Goal: Task Accomplishment & Management: Use online tool/utility

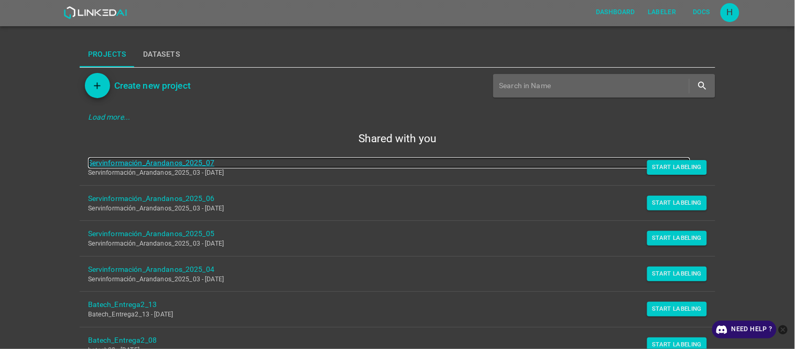
click at [190, 160] on link "Servinformación_Arandanos_2025_07" at bounding box center [389, 162] width 603 height 11
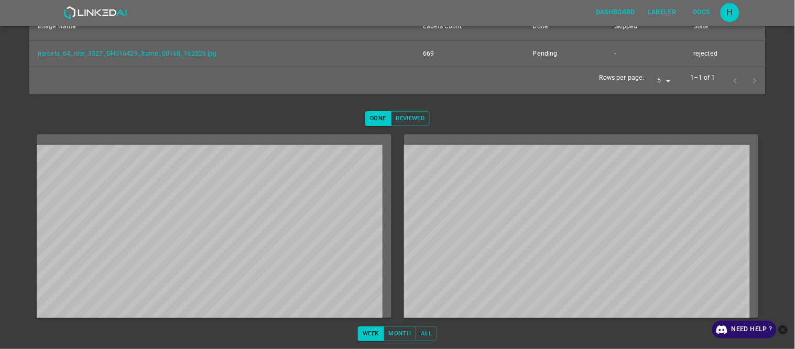
scroll to position [69, 0]
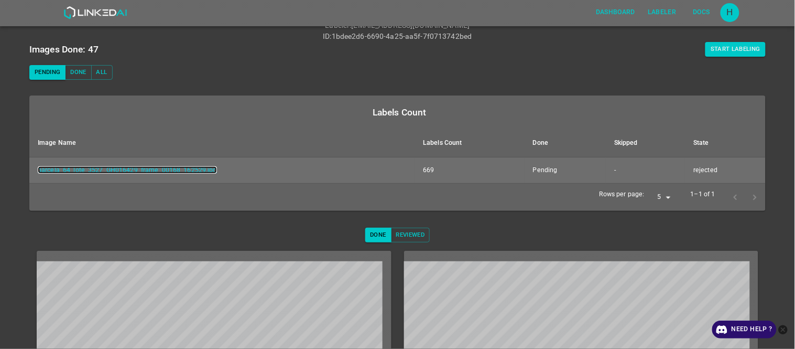
click at [172, 170] on link "parcela_64_lote_3527_GH016429_frame_00168_162529.jpg" at bounding box center [127, 169] width 179 height 7
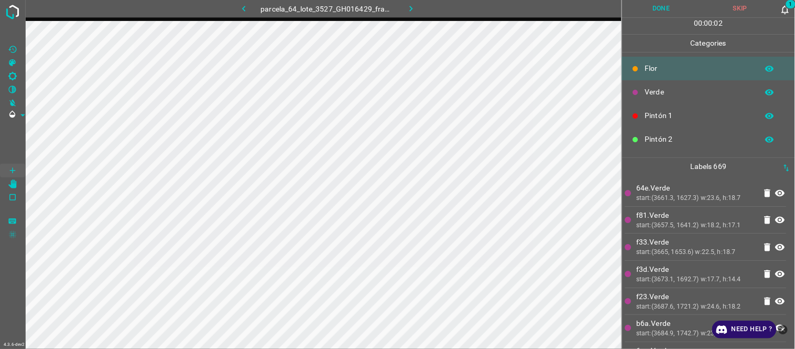
click at [792, 9] on span "1" at bounding box center [791, 4] width 12 height 10
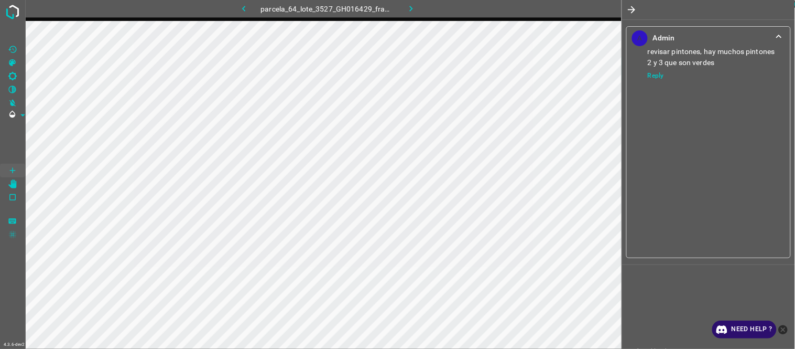
click at [631, 13] on icon "button" at bounding box center [632, 9] width 11 height 11
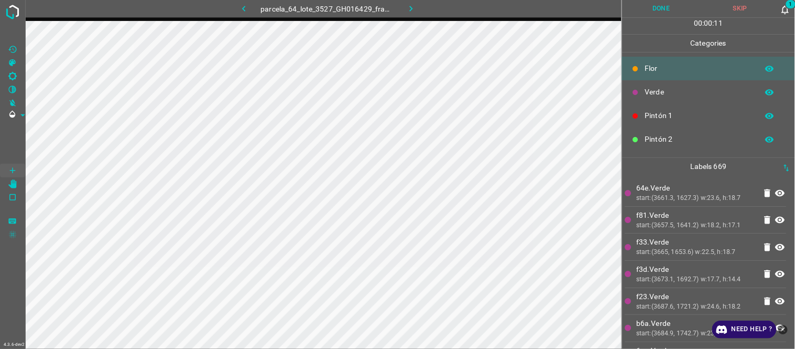
click at [793, 3] on span "1" at bounding box center [791, 4] width 12 height 10
